Goal: Manage account settings

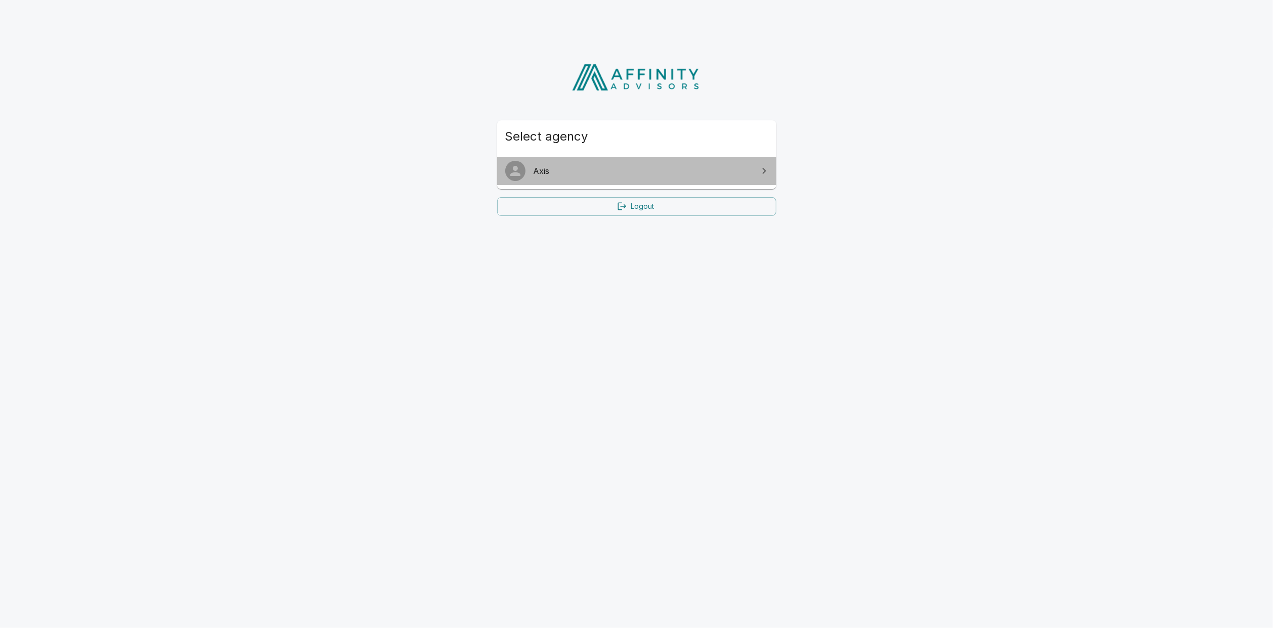
click at [611, 168] on span "Axis" at bounding box center [643, 171] width 219 height 12
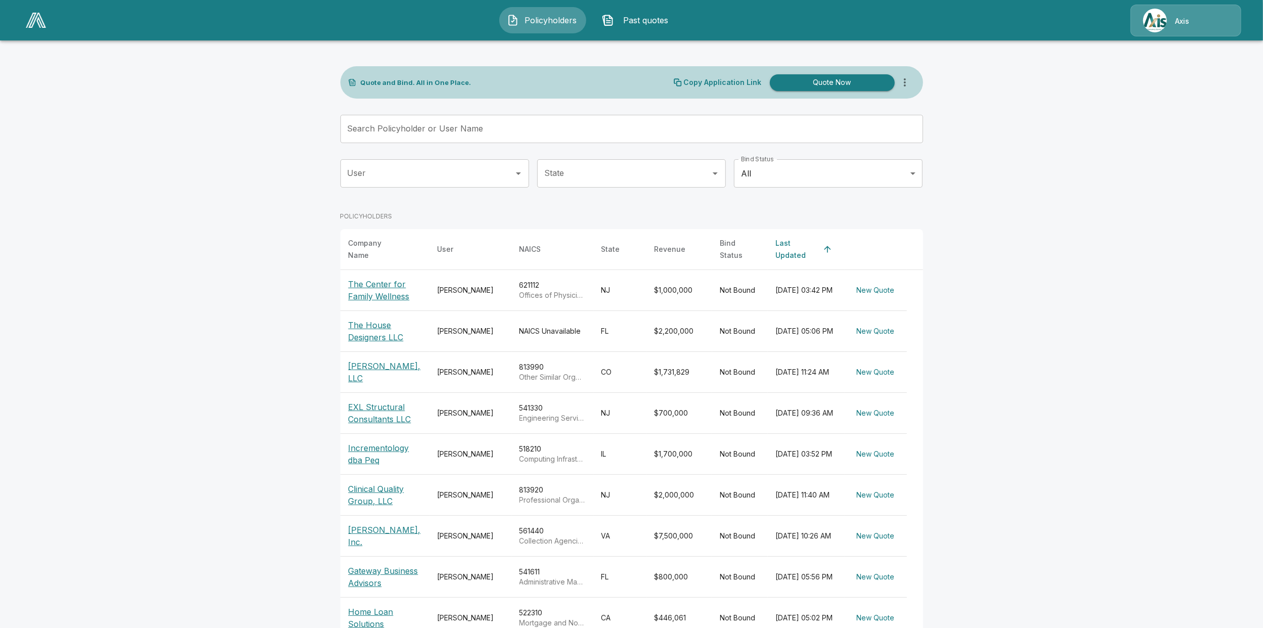
click at [1185, 23] on p "Axis" at bounding box center [1182, 21] width 14 height 10
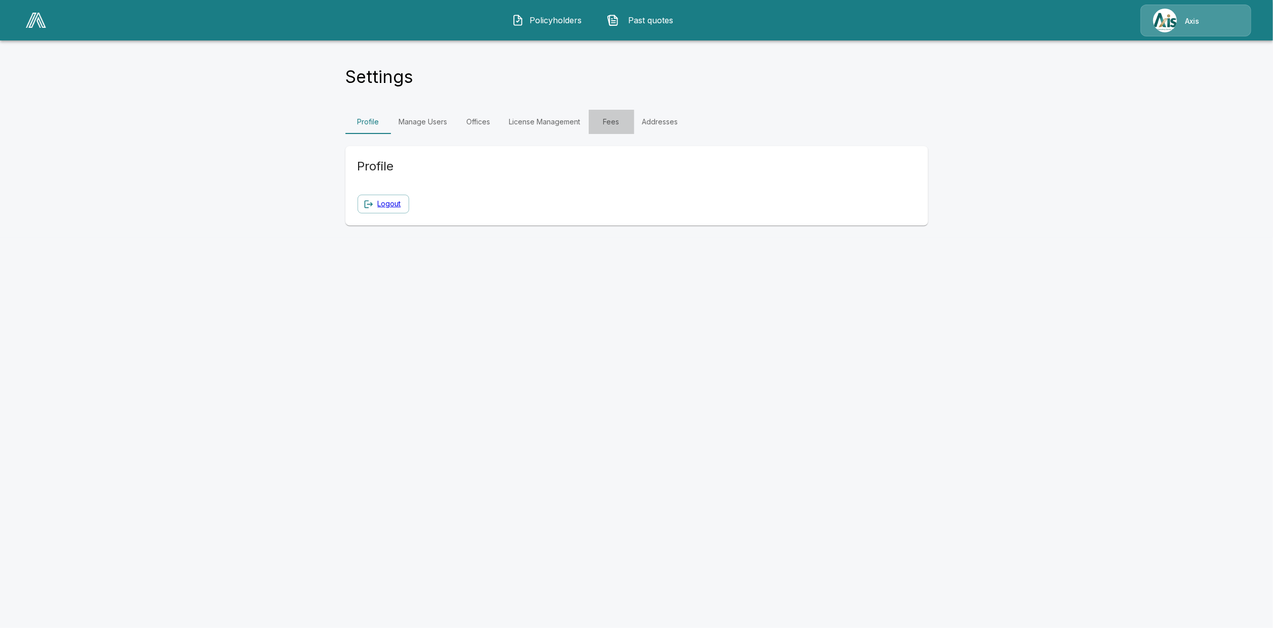
click at [607, 125] on link "Fees" at bounding box center [612, 122] width 46 height 24
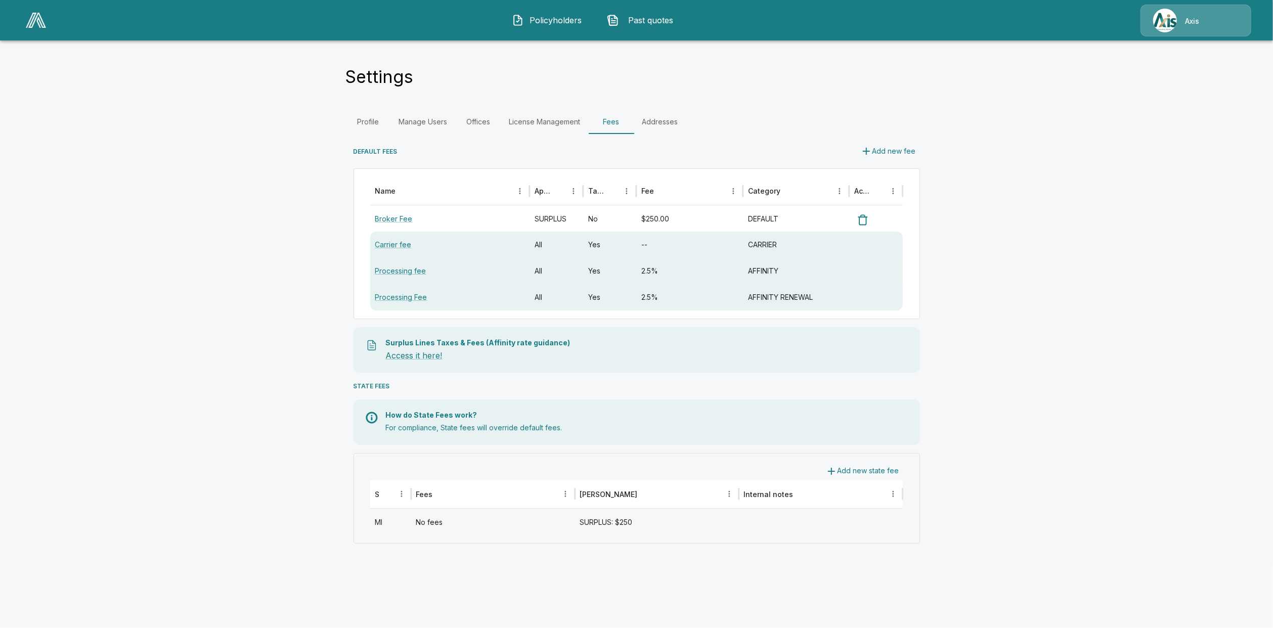
click at [27, 23] on img at bounding box center [36, 20] width 20 height 15
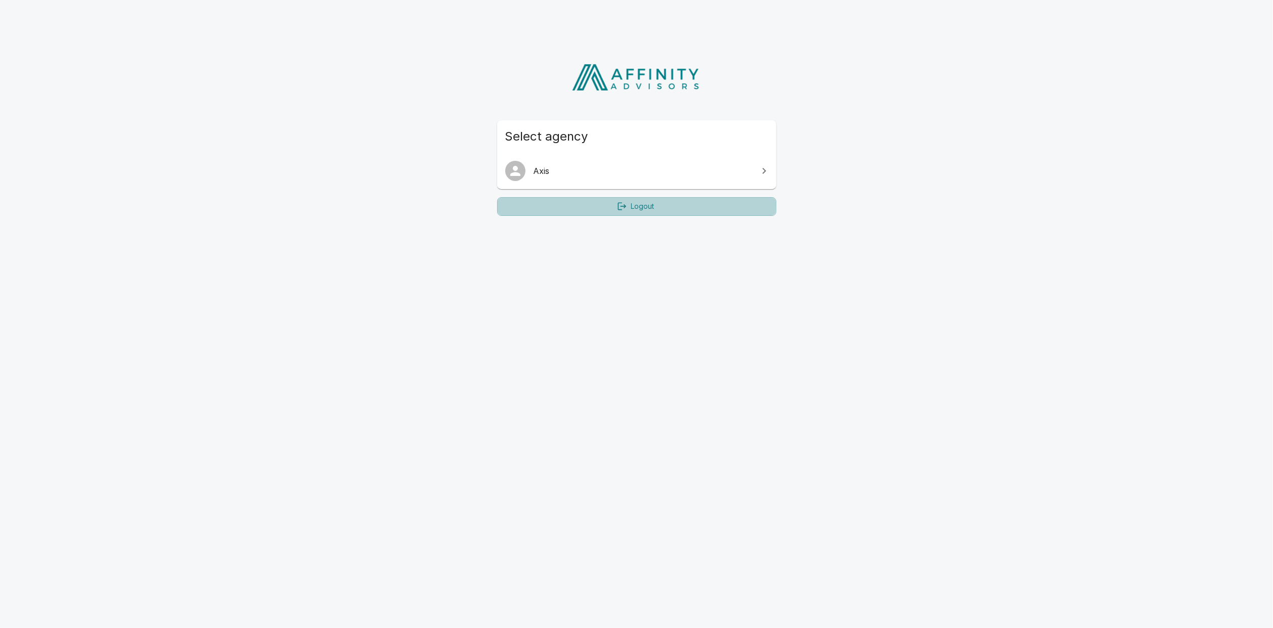
click at [636, 205] on link "Logout" at bounding box center [636, 206] width 279 height 19
